Goal: Find contact information: Find contact information

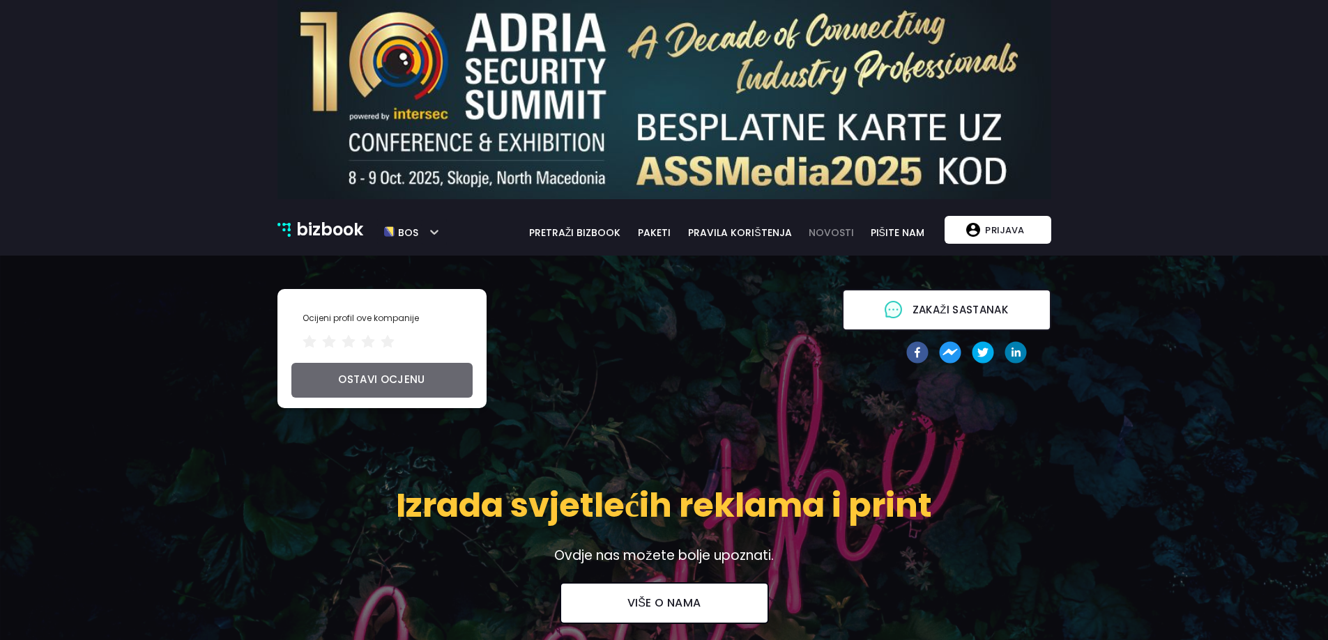
click at [836, 228] on link "novosti" at bounding box center [831, 232] width 61 height 15
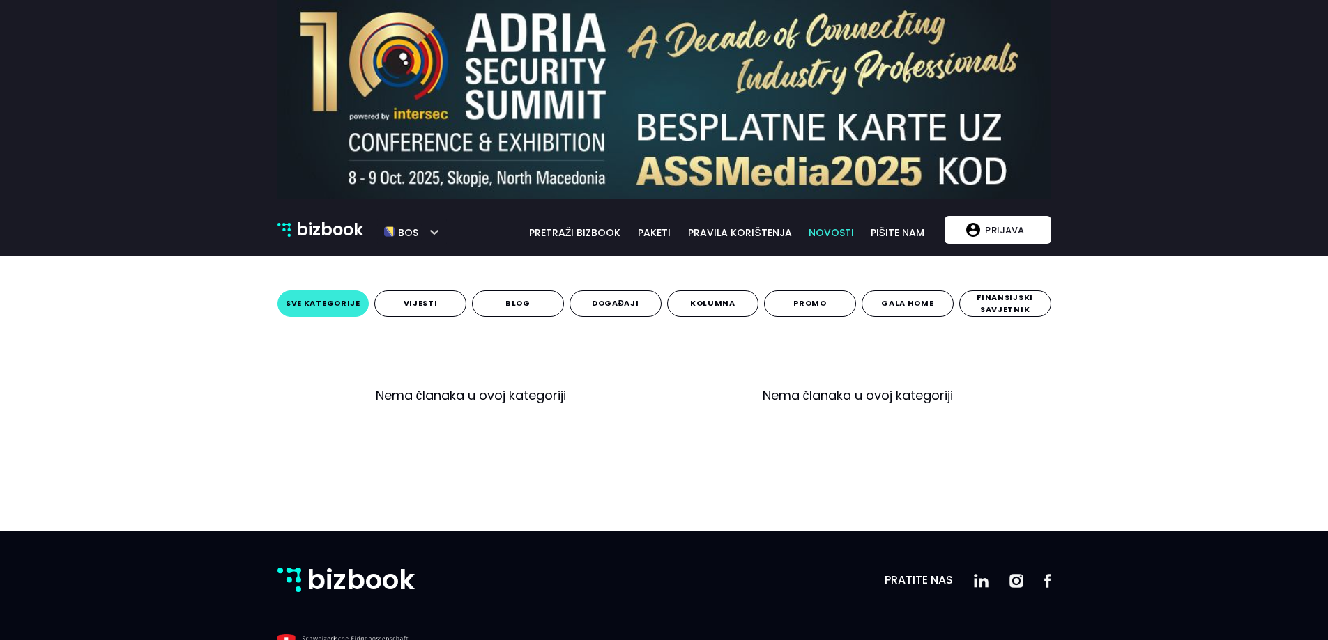
click at [935, 226] on div "bizbook bos bizbook pretraži bizbook paketi pravila korištenja novosti pišite […" at bounding box center [664, 230] width 794 height 32
drag, startPoint x: 705, startPoint y: 224, endPoint x: 697, endPoint y: 225, distance: 7.8
click at [705, 224] on div "bizbook pretraži bizbook paketi pravila korištenja novosti pišite nam bos" at bounding box center [690, 230] width 486 height 21
click at [624, 220] on div "bizbook pretraži bizbook paketi pravila korištenja novosti pišite nam bos" at bounding box center [690, 230] width 486 height 21
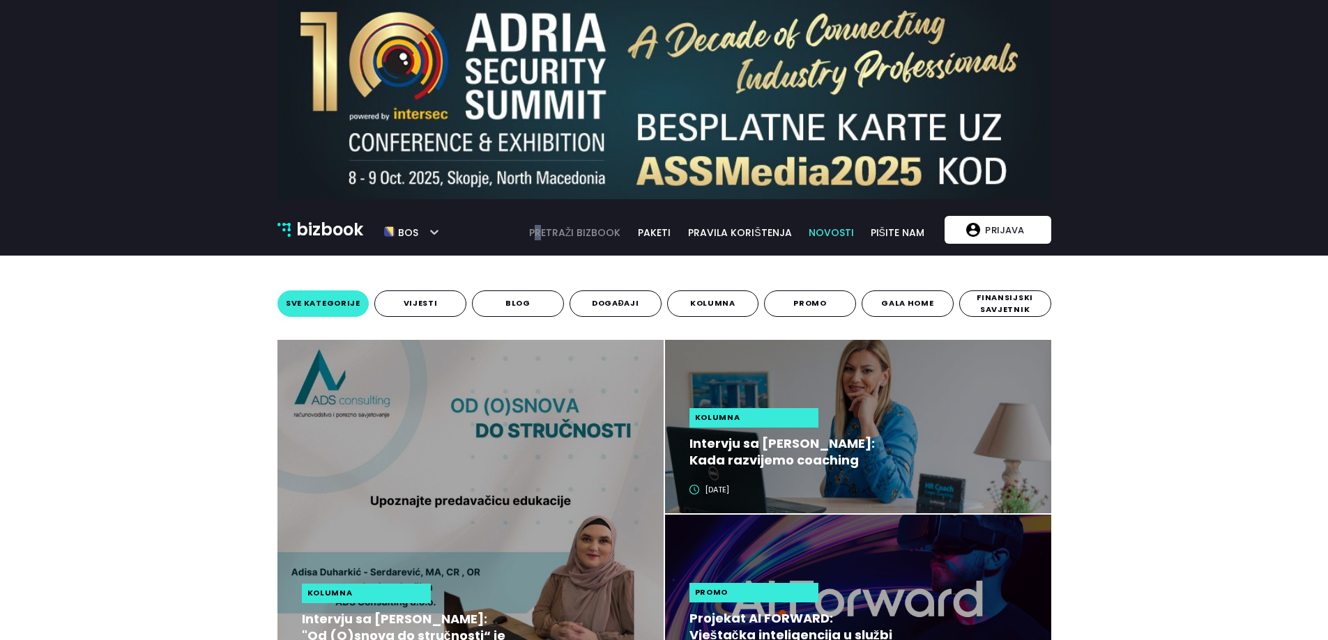
drag, startPoint x: 548, startPoint y: 224, endPoint x: 484, endPoint y: 226, distance: 64.1
click at [541, 225] on div "bizbook pretraži bizbook paketi pravila korištenja novosti pišite nam bos" at bounding box center [690, 230] width 486 height 21
click at [521, 238] on div "bizbook pretraži bizbook paketi pravila korištenja novosti pišite nam bos" at bounding box center [690, 230] width 486 height 21
click at [919, 231] on link "pišite nam" at bounding box center [897, 232] width 70 height 15
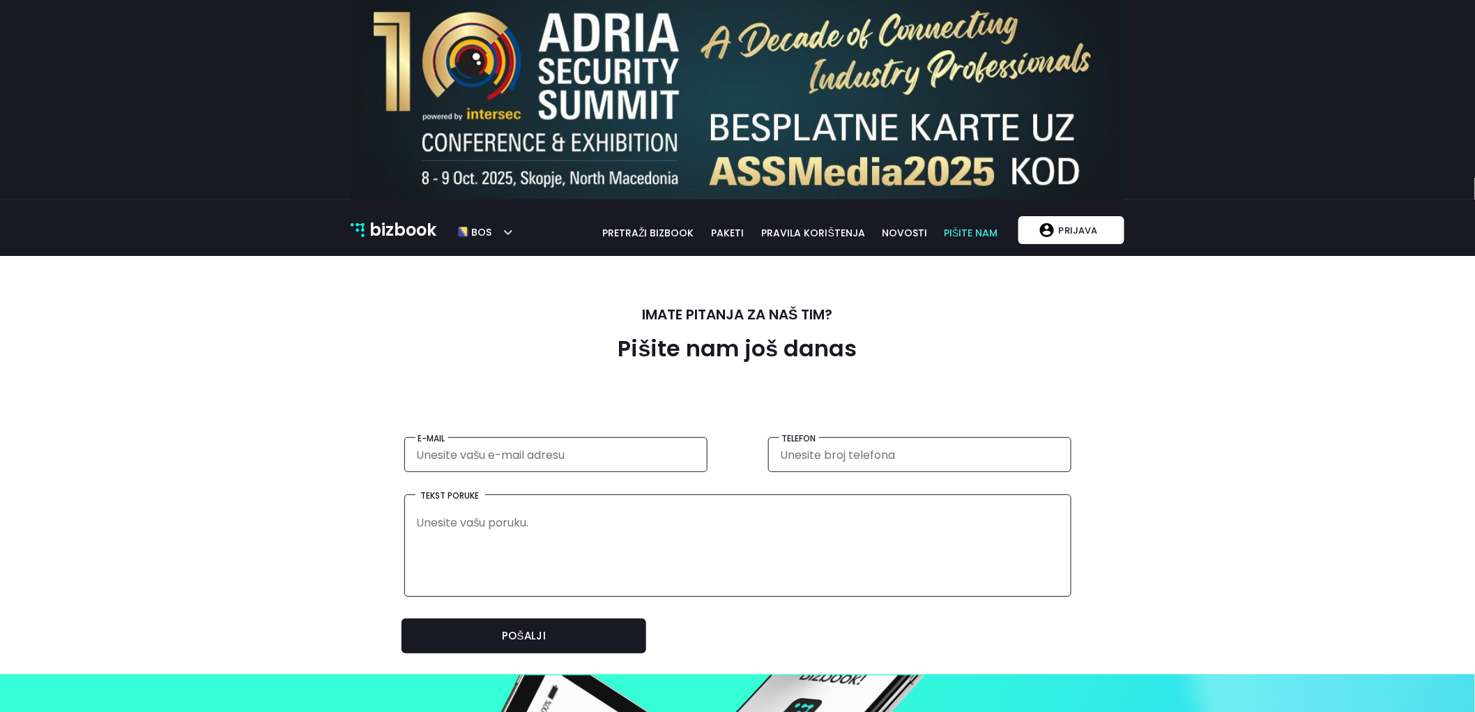
click at [629, 240] on div "bizbook bos bizbook pretraži bizbook paketi pravila korištenja novosti pišite […" at bounding box center [737, 230] width 794 height 32
